Goal: Check status: Check status

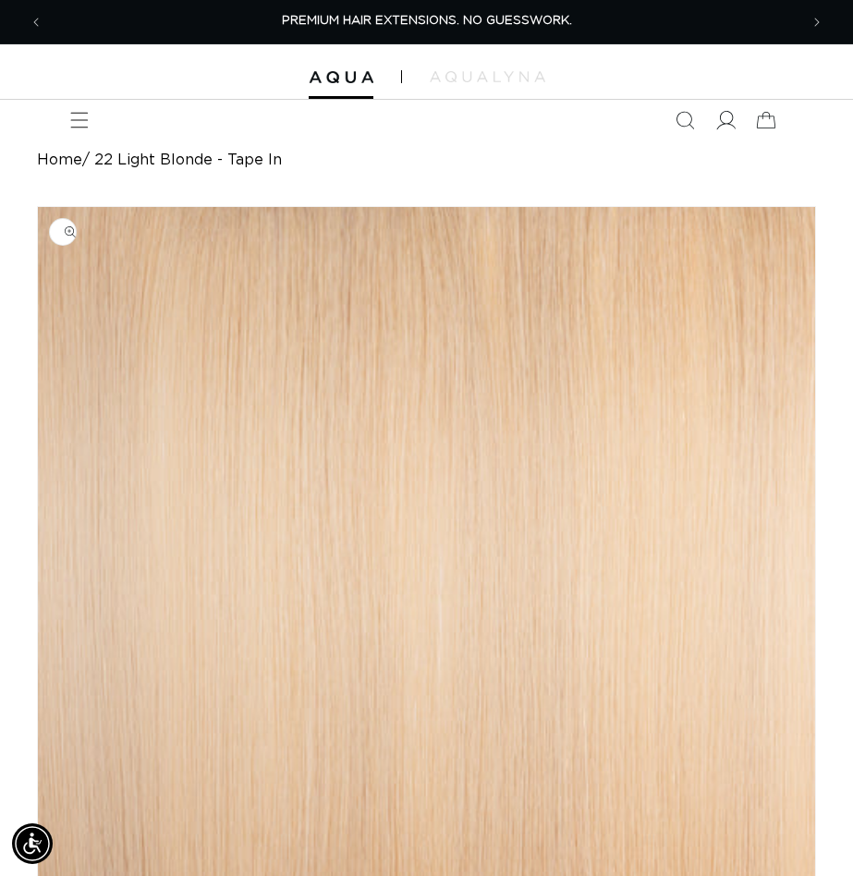
click at [725, 126] on icon at bounding box center [724, 120] width 19 height 19
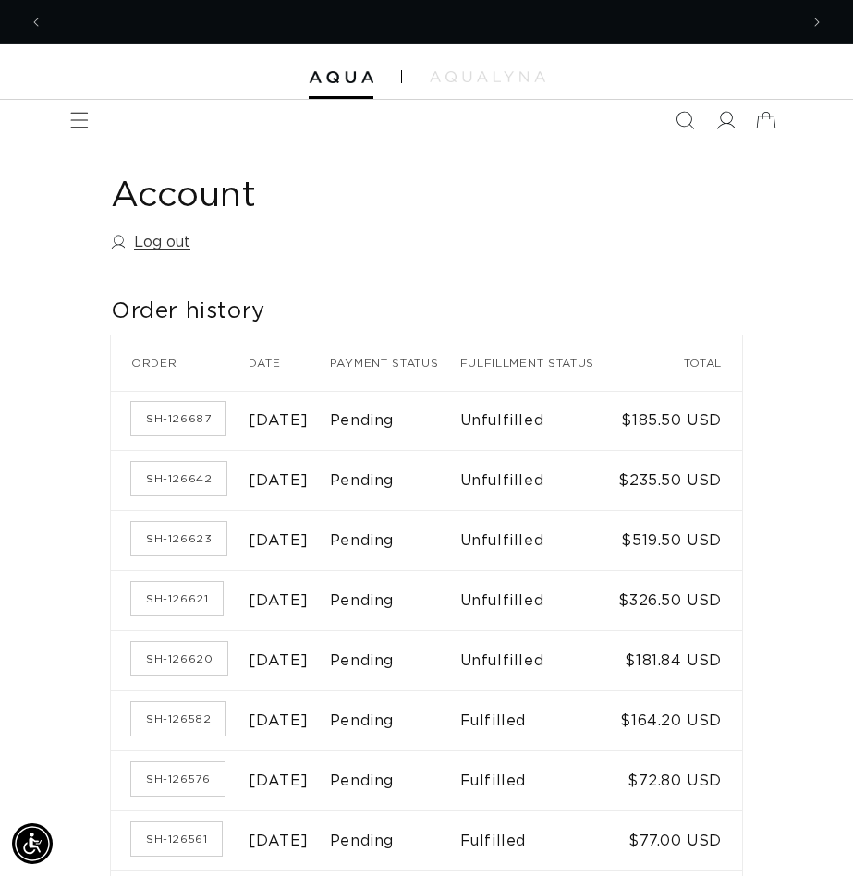
scroll to position [0, 755]
click at [177, 433] on link "SH-126687" at bounding box center [178, 418] width 94 height 33
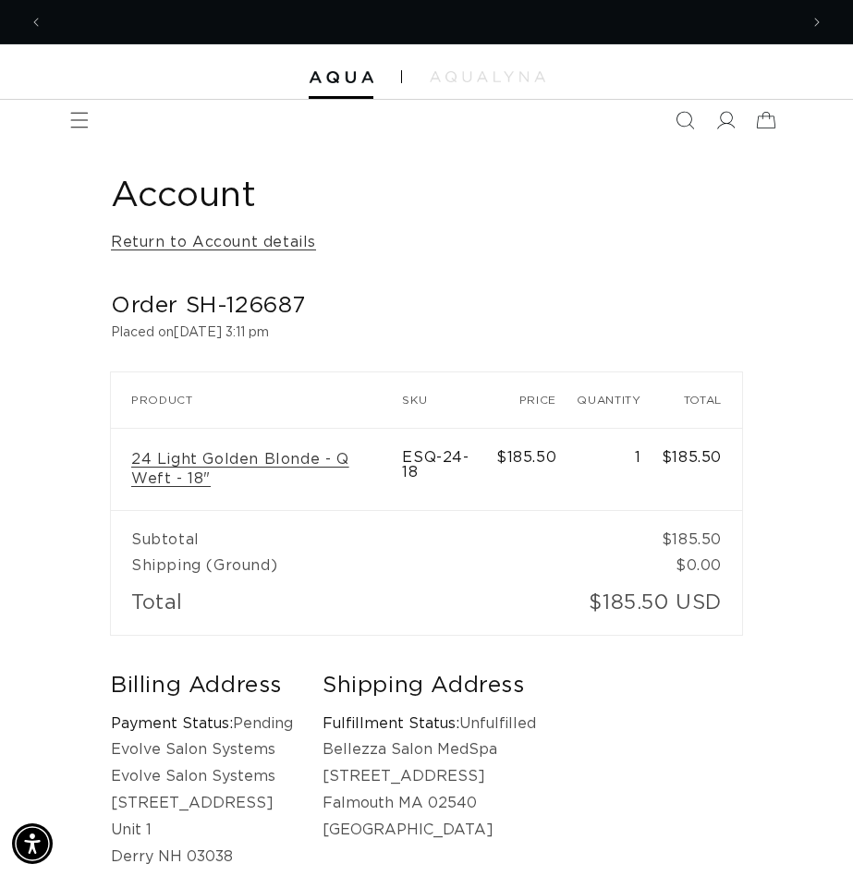
scroll to position [0, 1510]
